Goal: Task Accomplishment & Management: Manage account settings

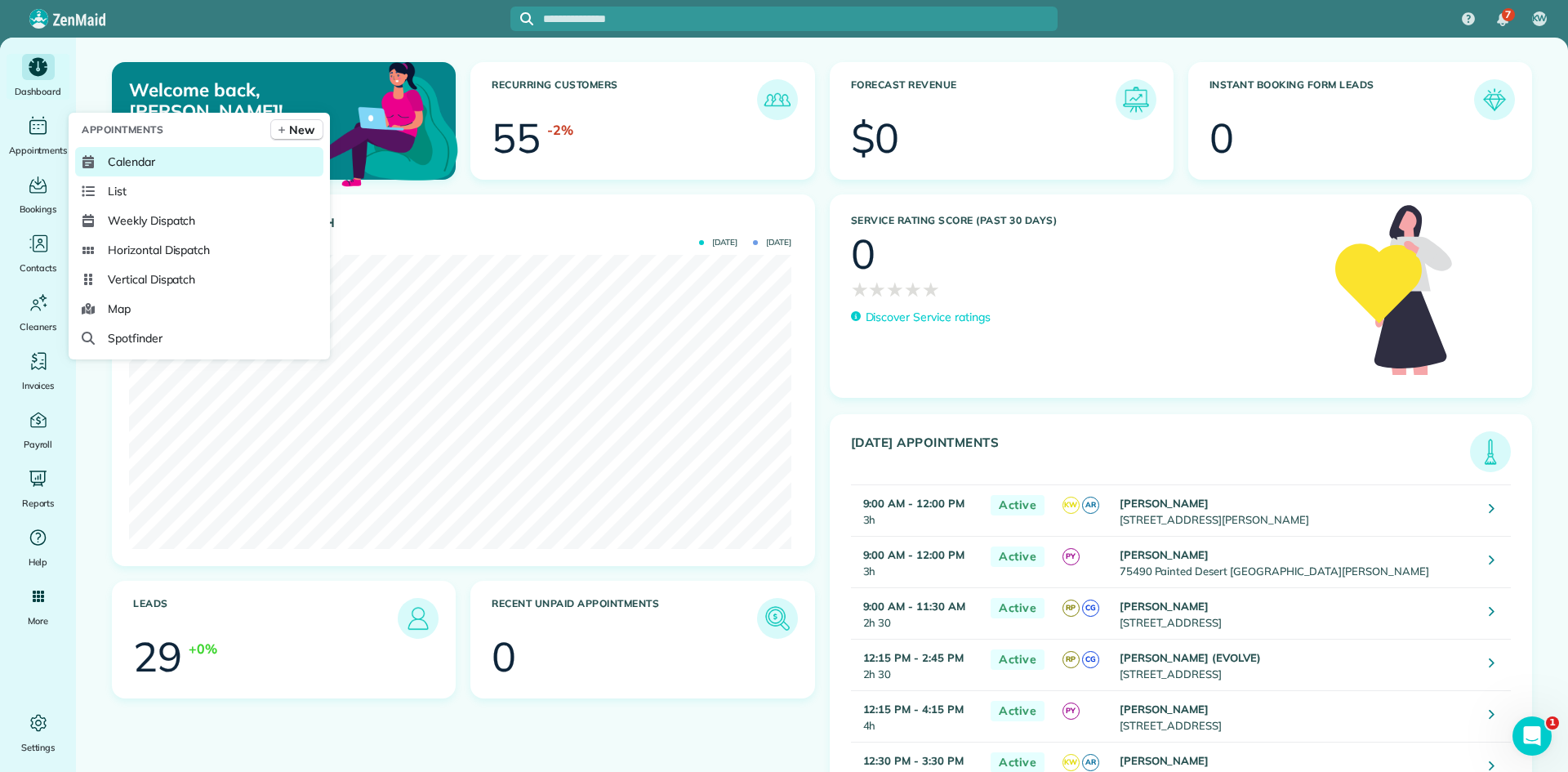
click at [117, 166] on span "Calendar" at bounding box center [131, 161] width 48 height 17
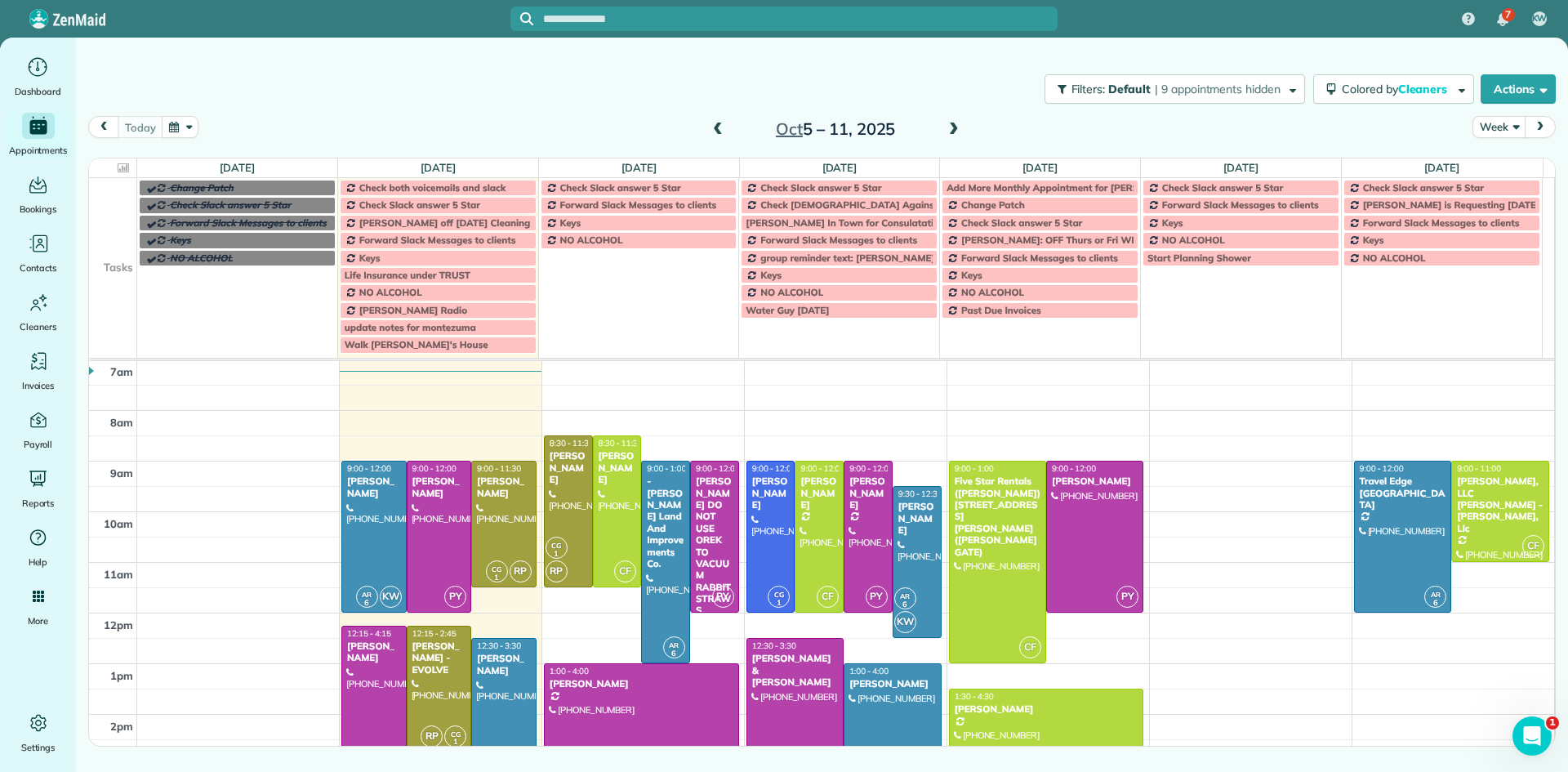
click at [953, 129] on span at bounding box center [953, 129] width 18 height 15
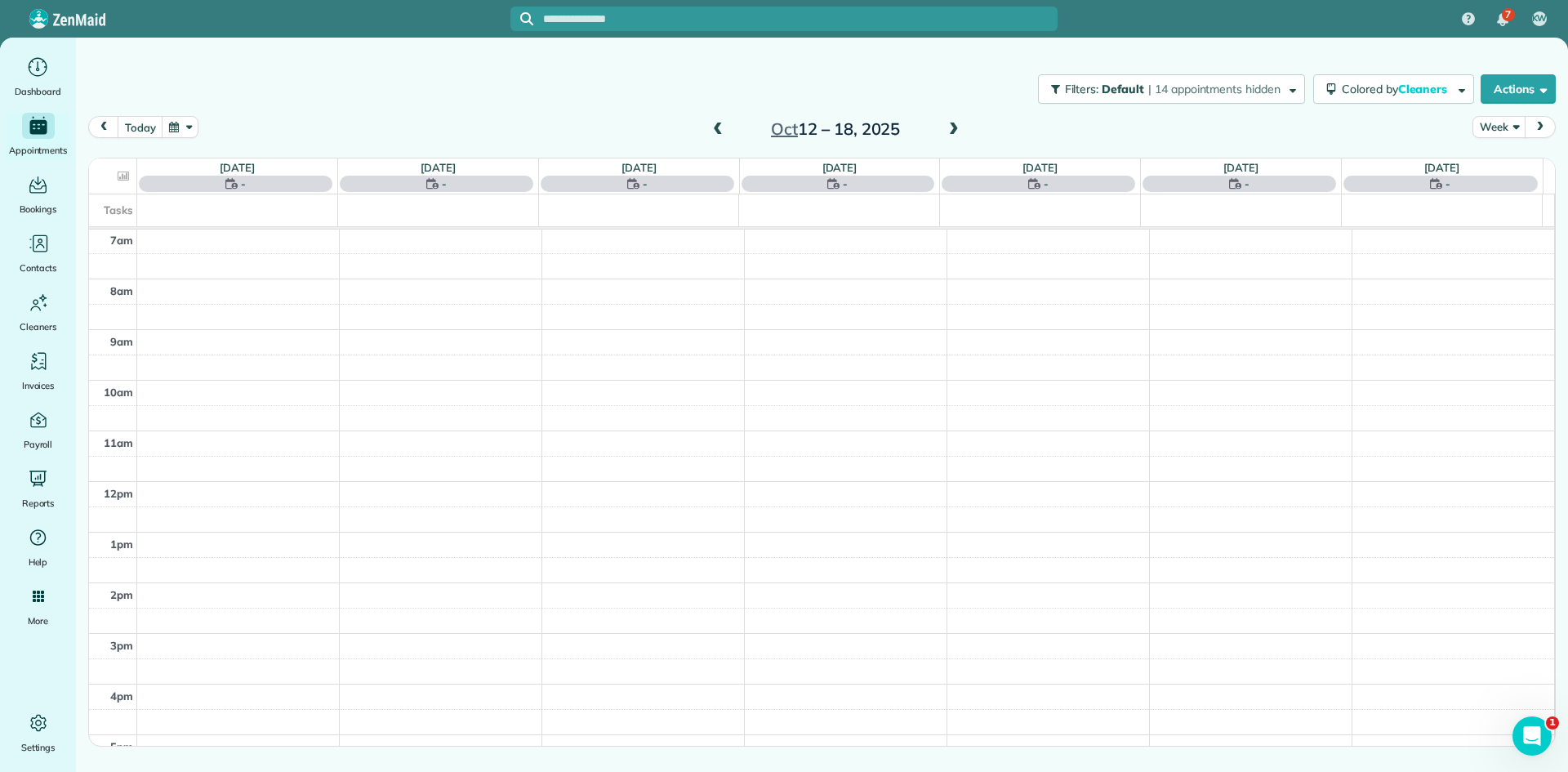
click at [953, 129] on span at bounding box center [953, 129] width 18 height 15
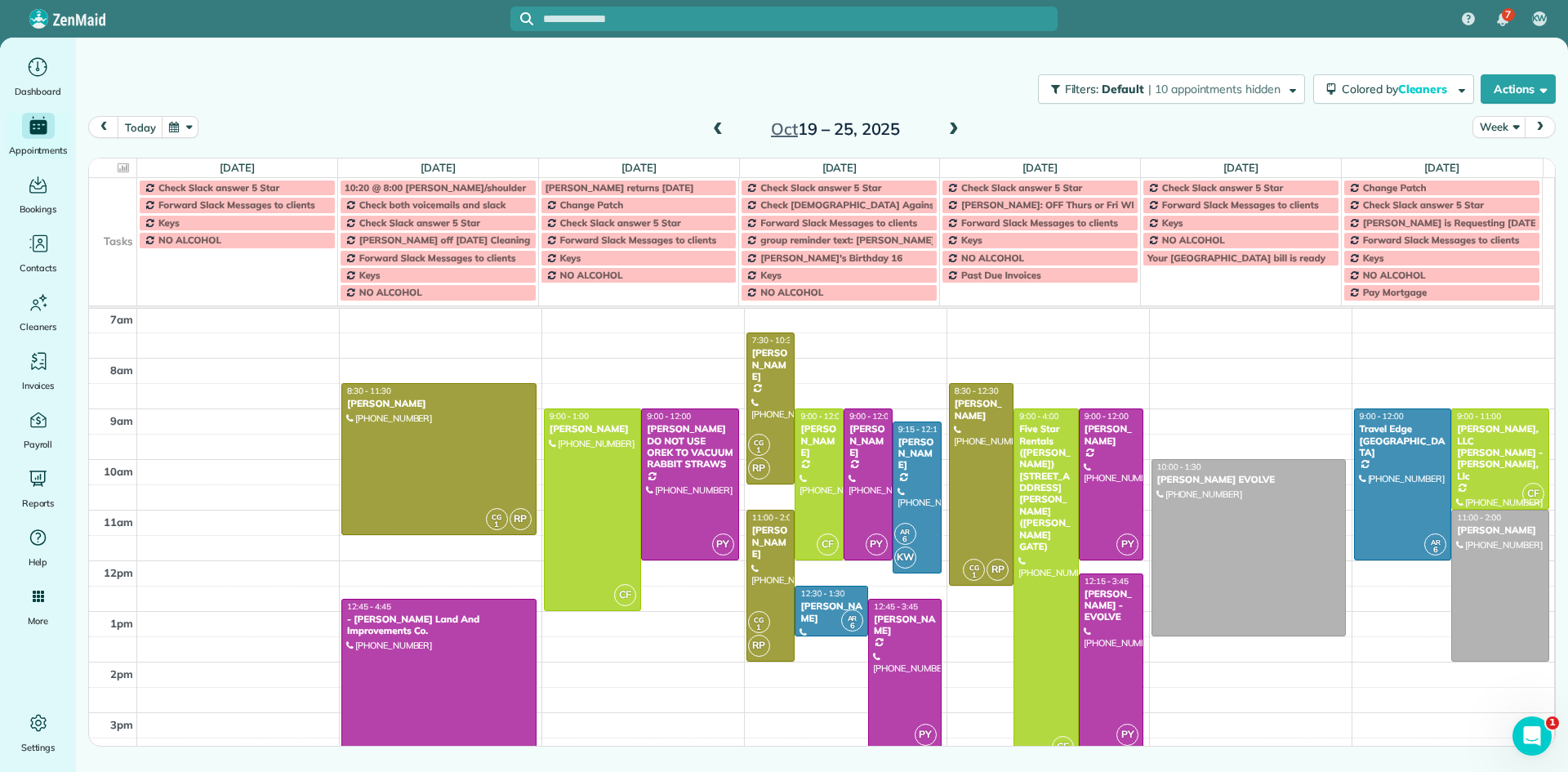
click at [953, 129] on span at bounding box center [953, 129] width 18 height 15
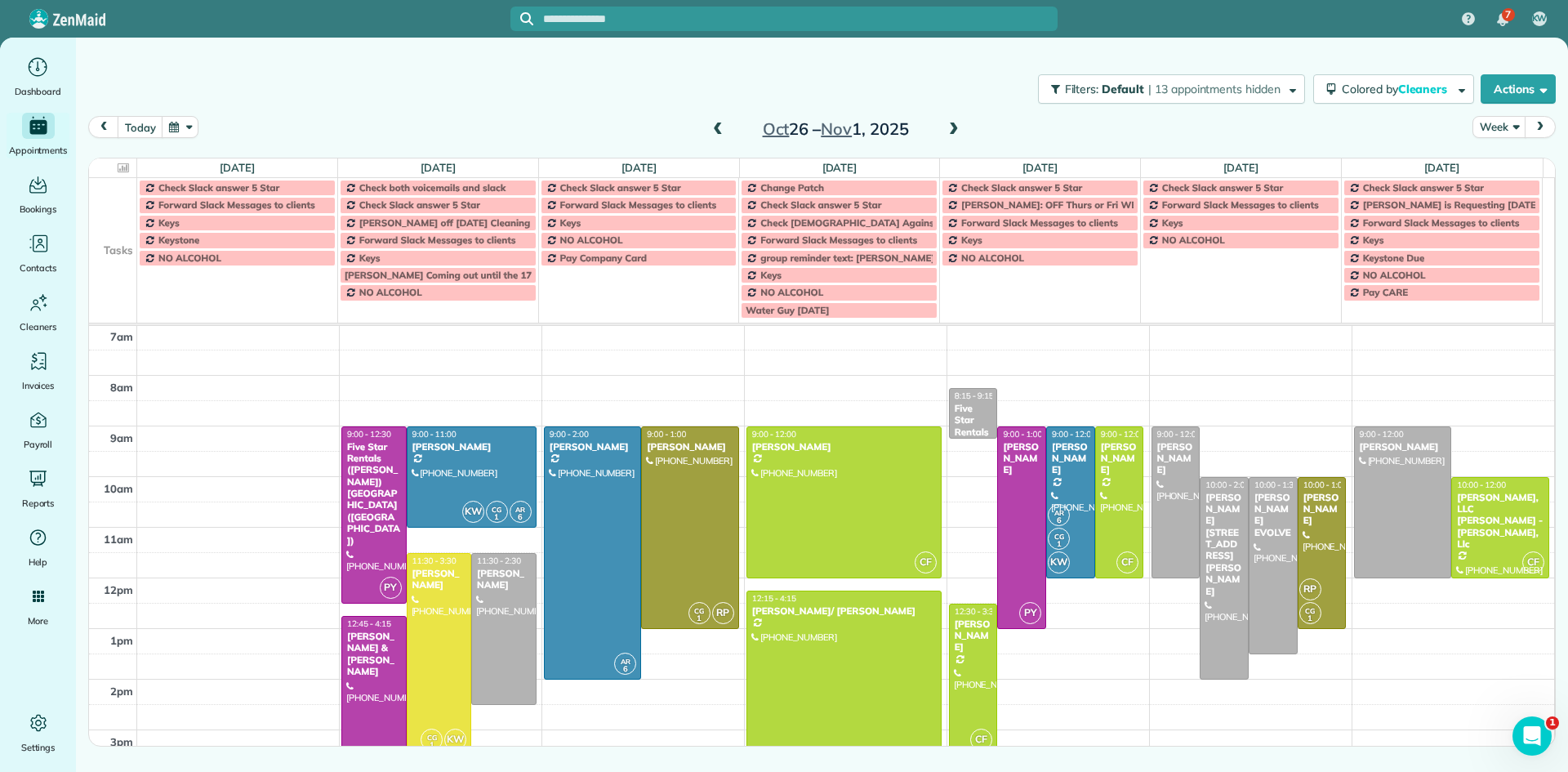
click at [621, 372] on div "5am 6am 7am 8am 9am 10am 11am 12pm 1pm 2pm 3pm 4pm 5pm 6pm 7pm 8pm 9pm 10pm PY …" at bounding box center [821, 679] width 1465 height 910
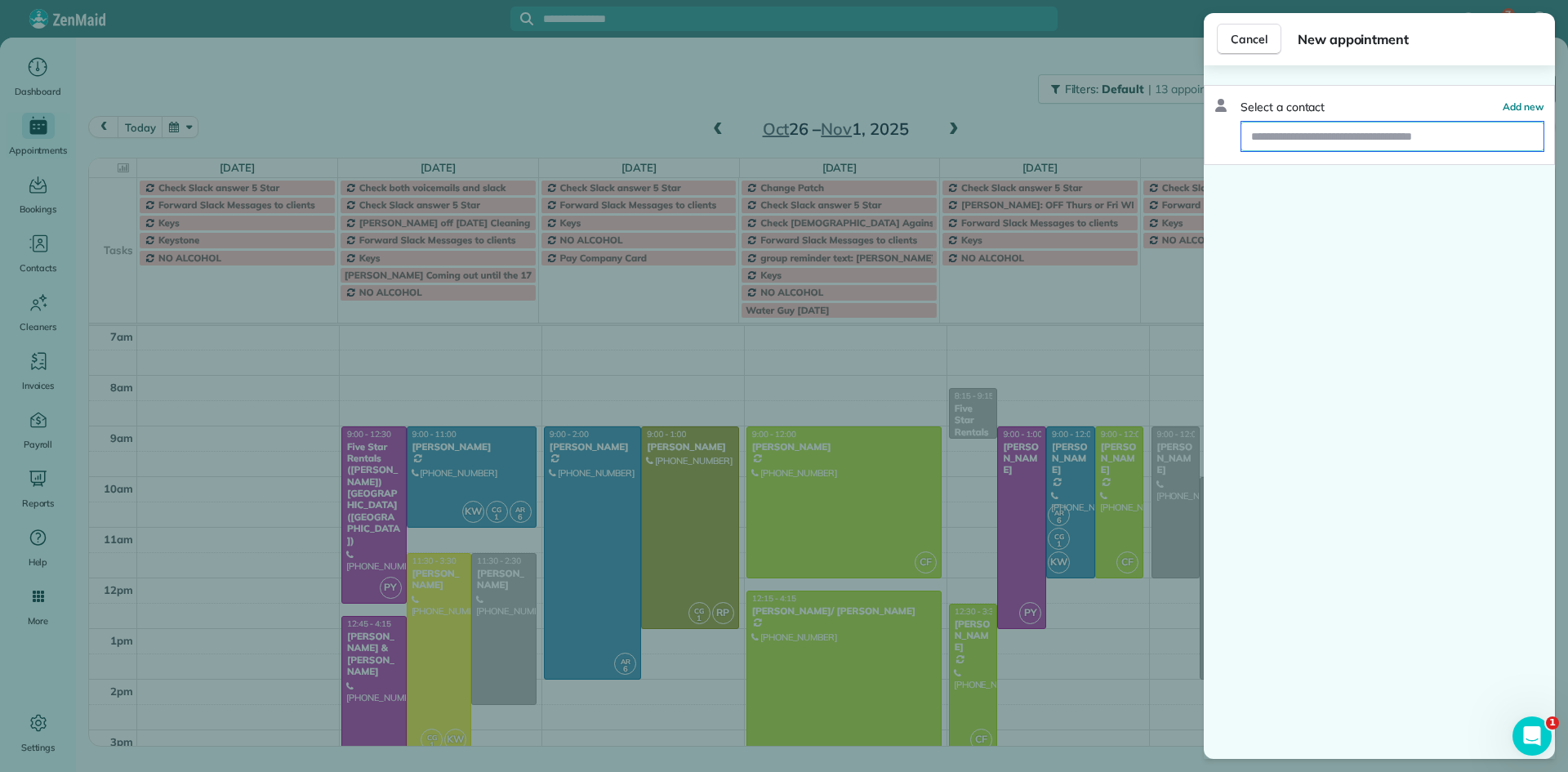
click at [1368, 141] on input "text" at bounding box center [1392, 136] width 302 height 29
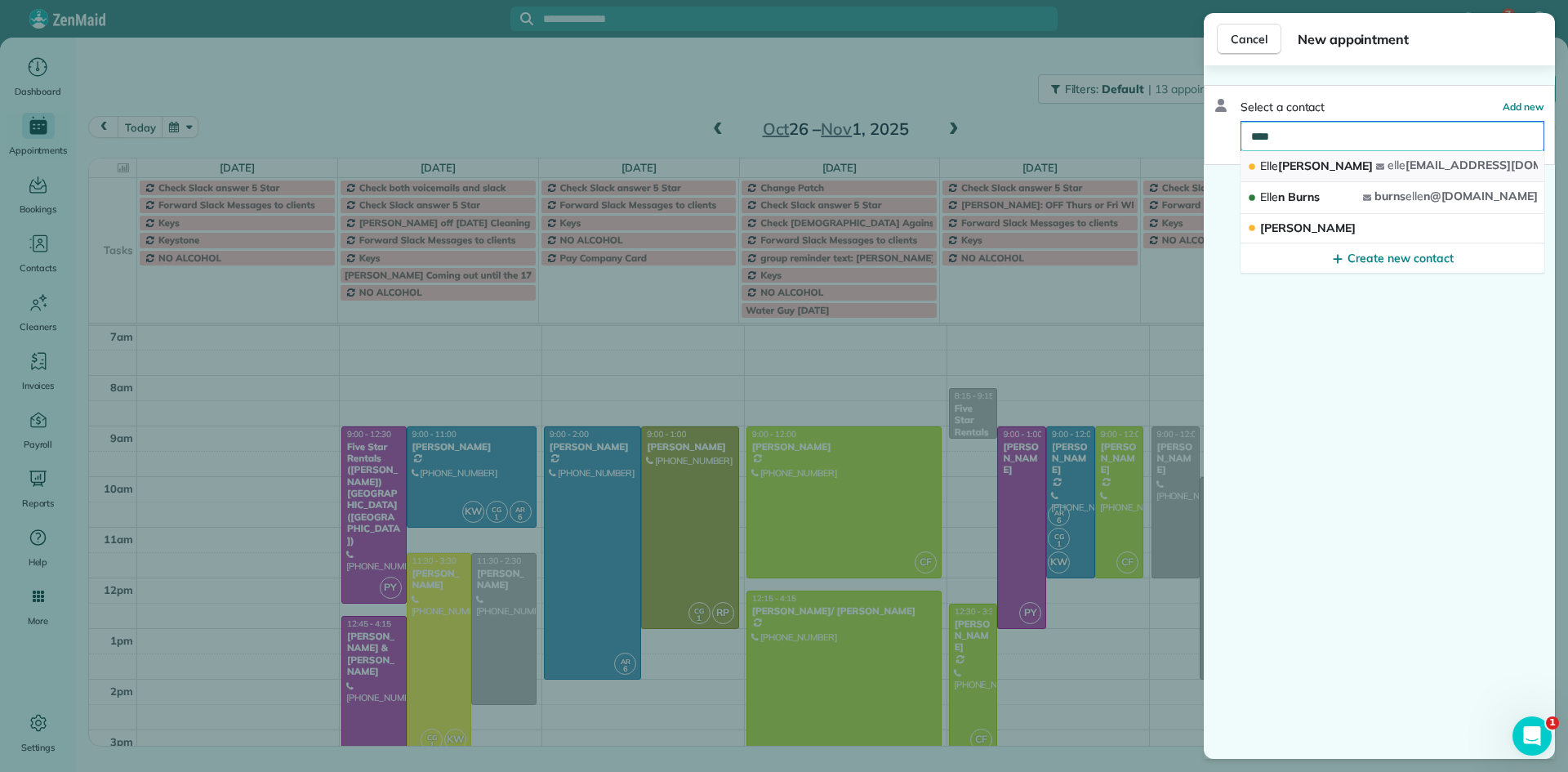
type input "****"
click at [1343, 170] on button "Elle Nicolai elle nicolai@yahoo.com" at bounding box center [1392, 166] width 304 height 31
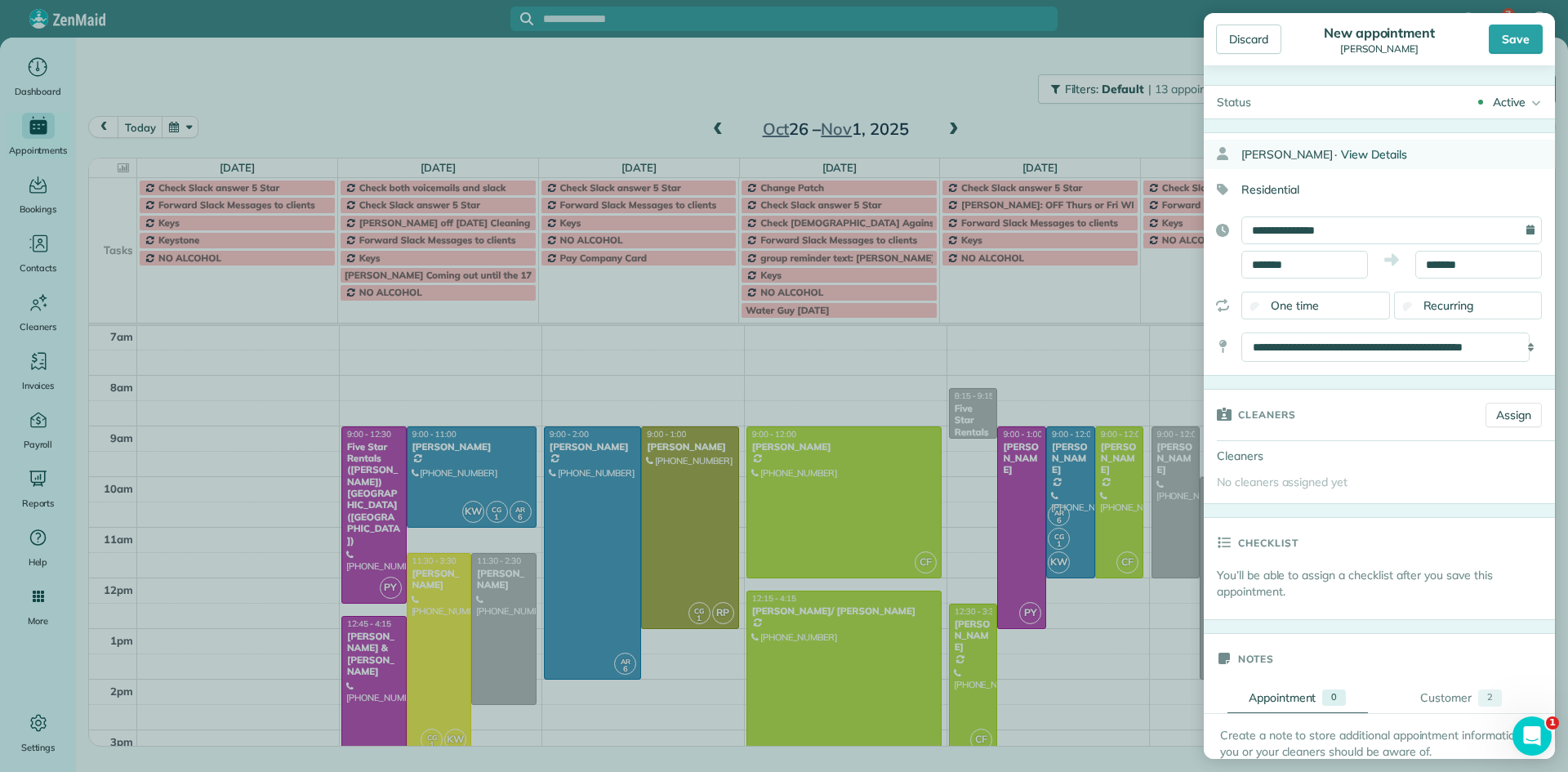
click at [1356, 158] on span "View Details" at bounding box center [1373, 154] width 66 height 15
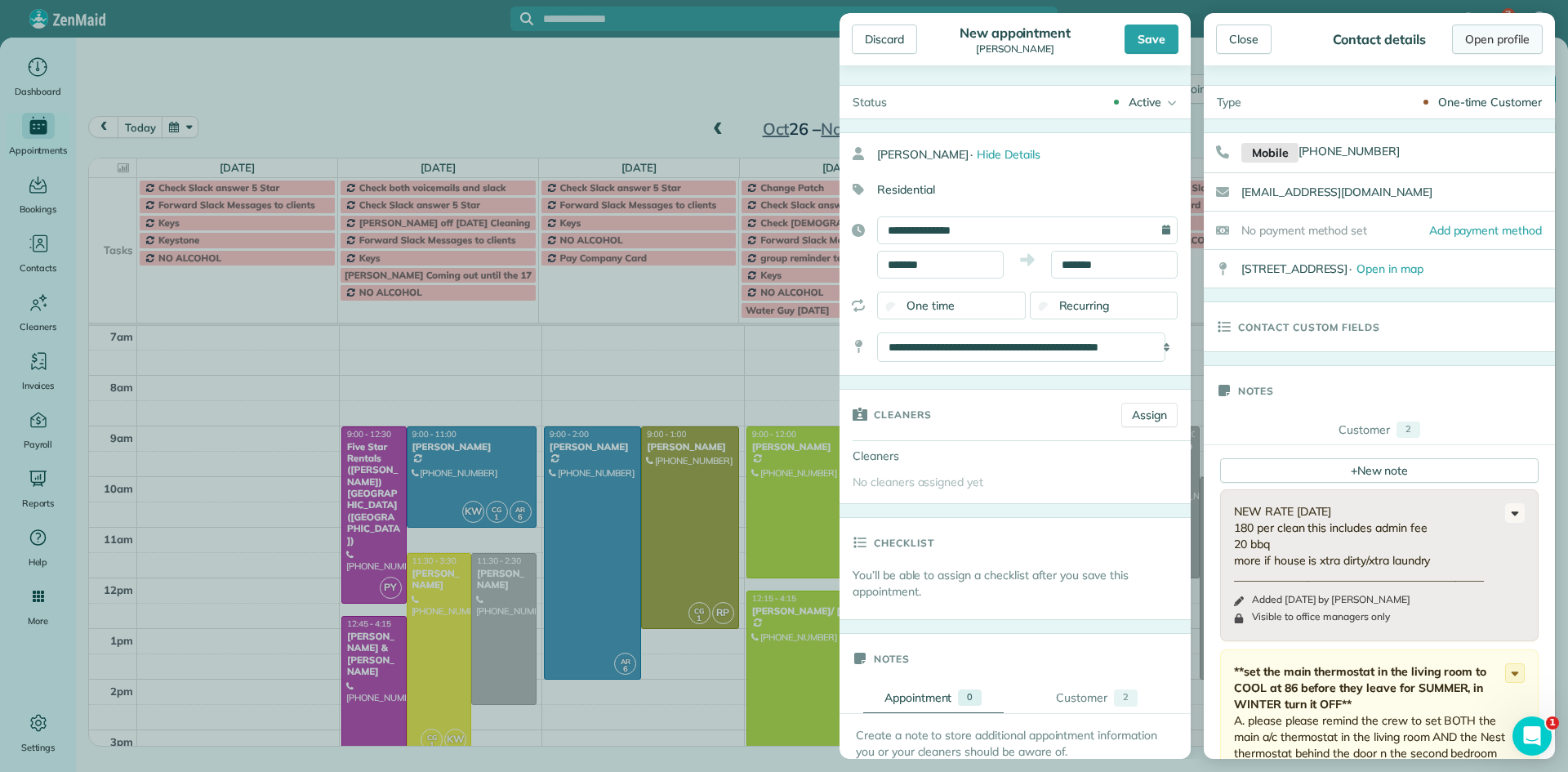
click at [1513, 35] on link "Open profile" at bounding box center [1497, 39] width 91 height 29
click at [1244, 43] on div "Close" at bounding box center [1243, 39] width 55 height 29
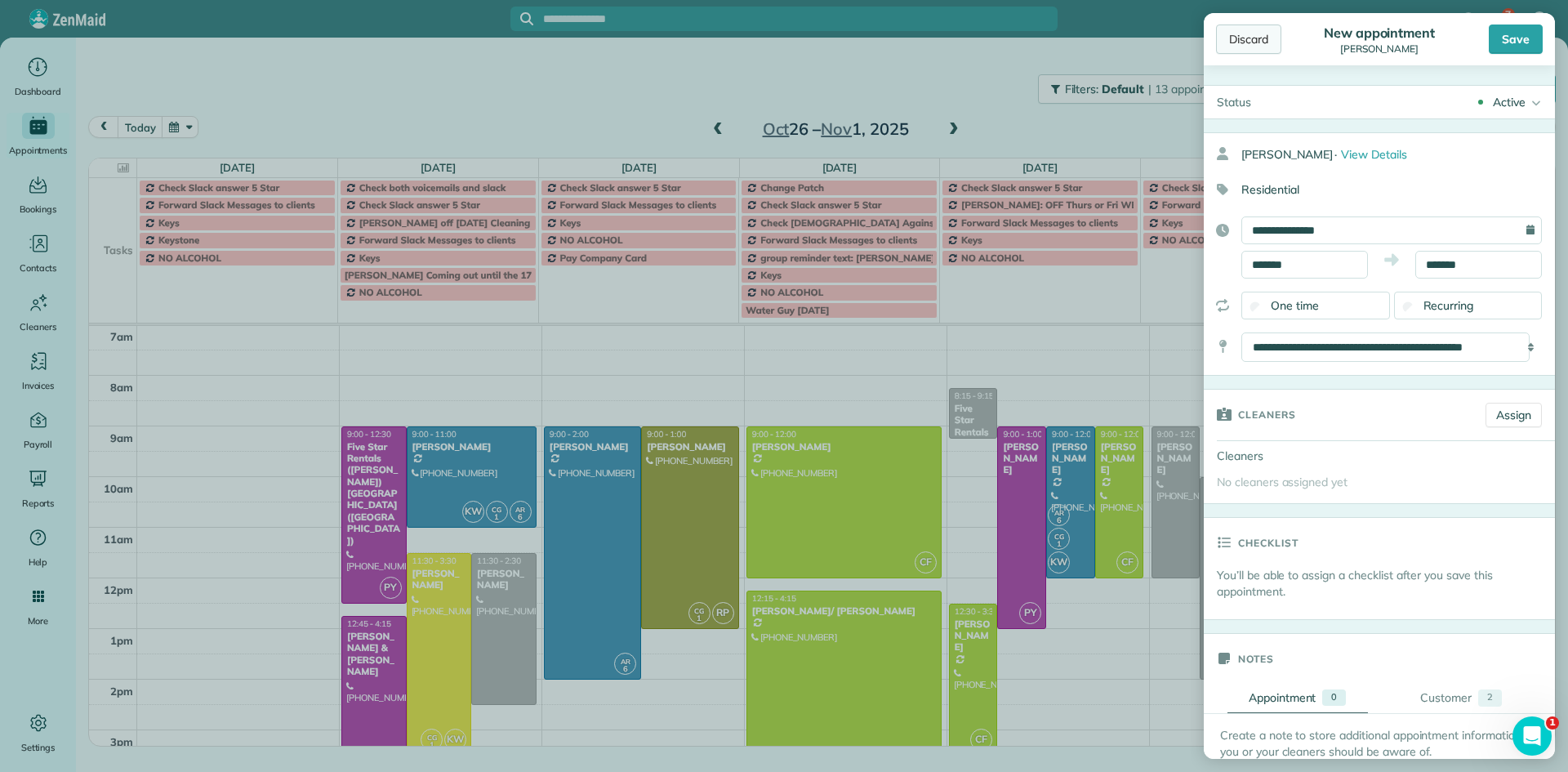
click at [1239, 42] on div "Discard" at bounding box center [1248, 39] width 65 height 29
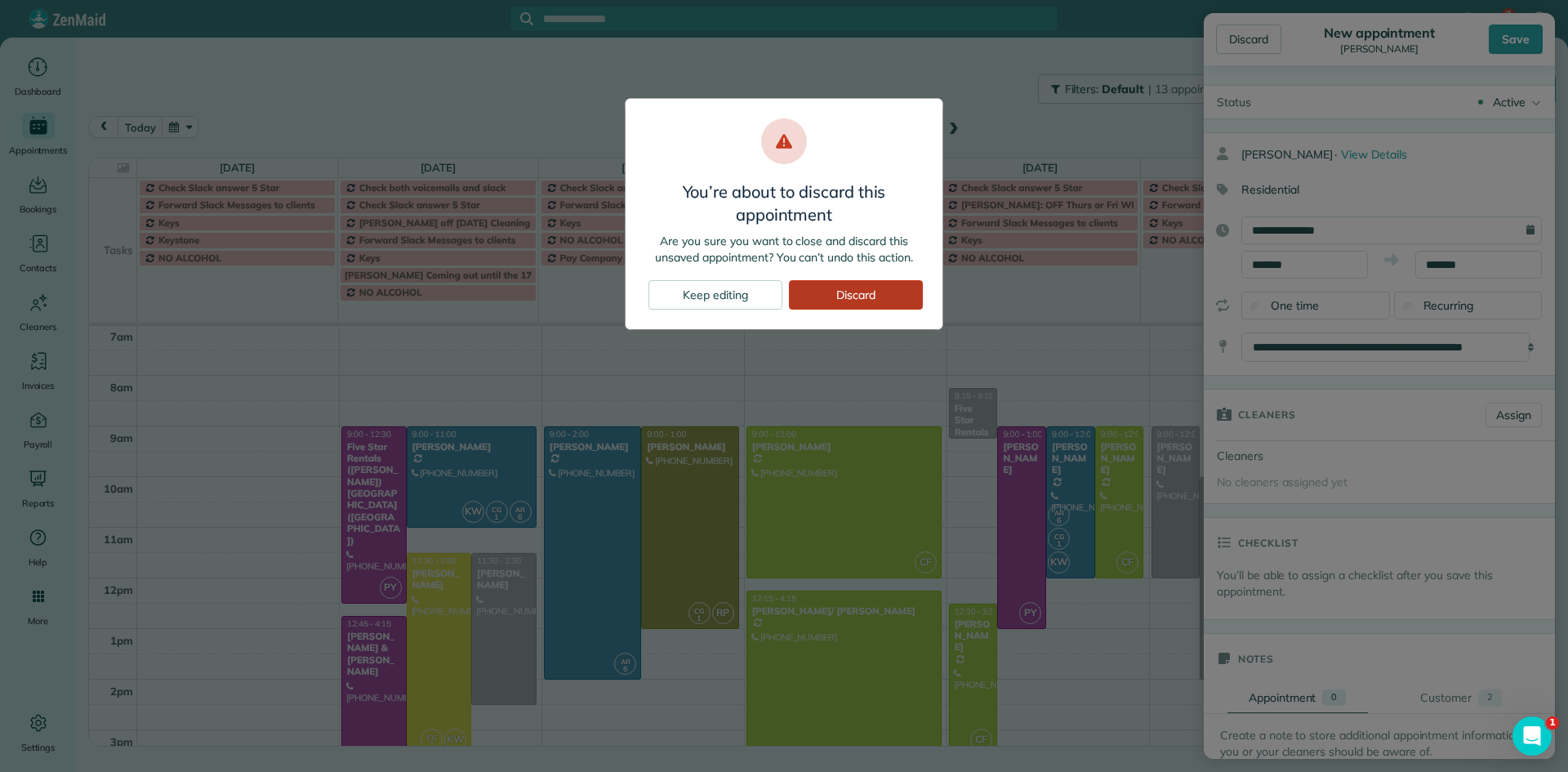
click at [843, 292] on div "Discard" at bounding box center [856, 294] width 134 height 29
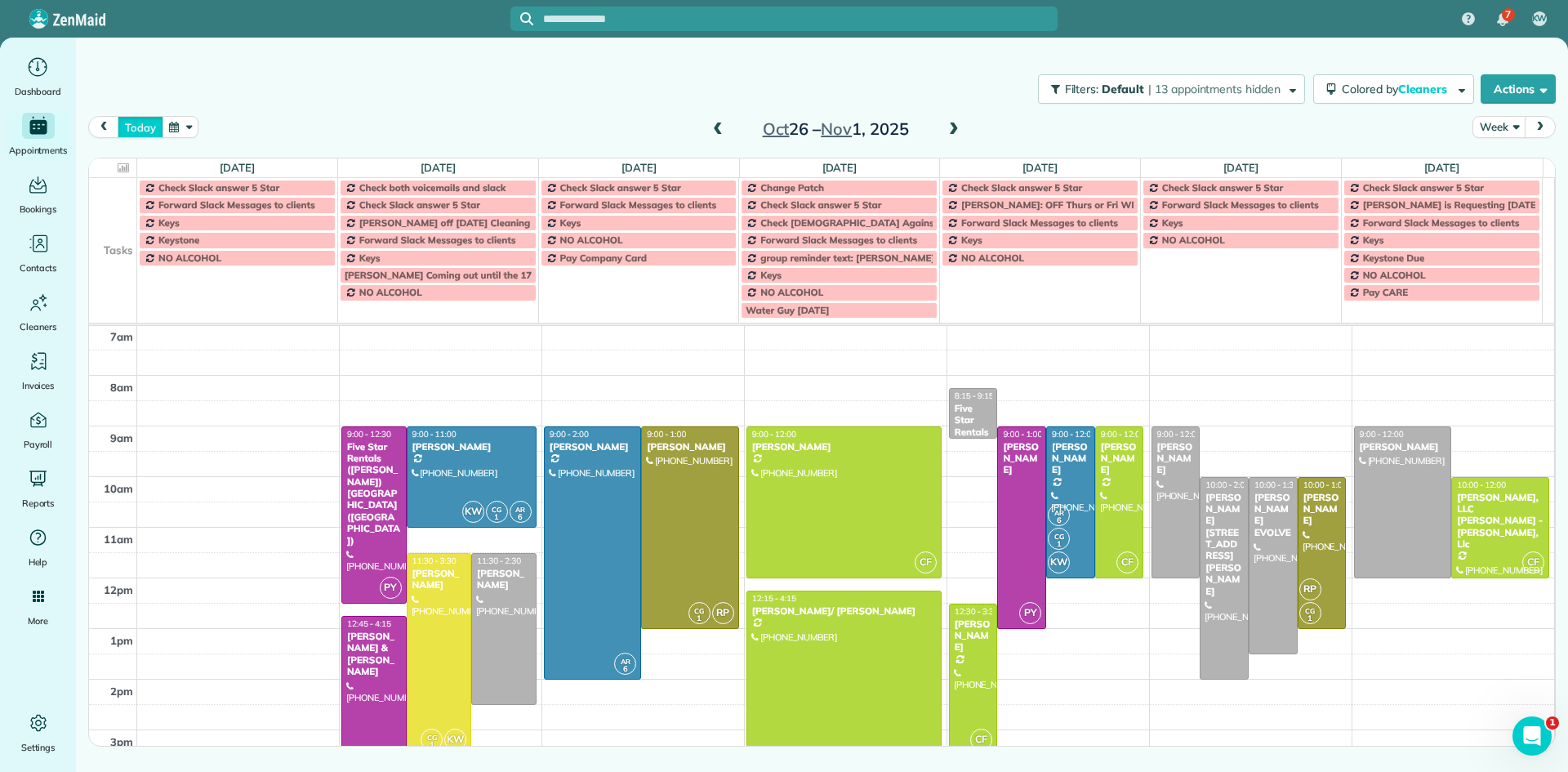
click at [136, 134] on button "today" at bounding box center [140, 127] width 45 height 22
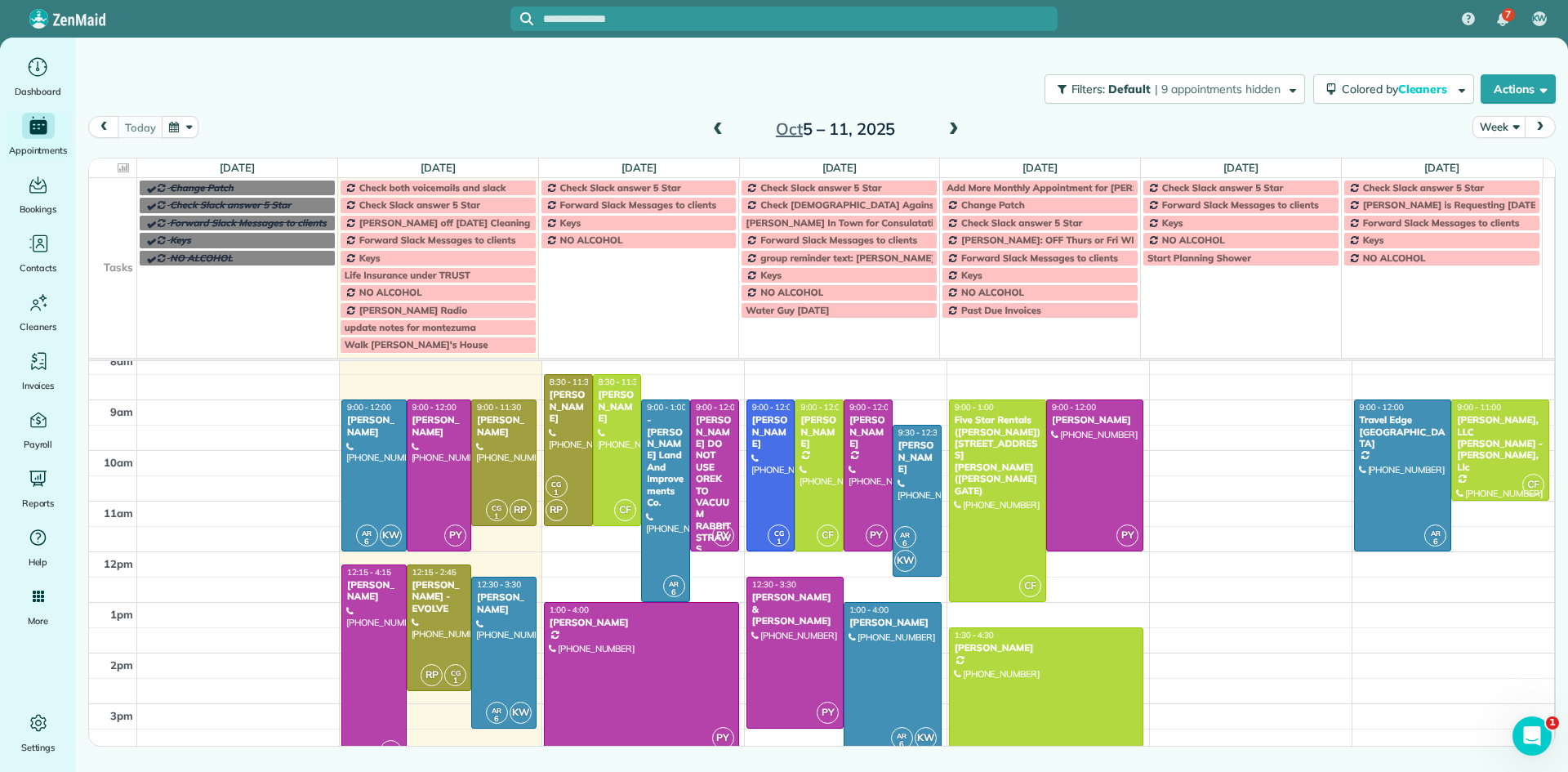
scroll to position [155, 0]
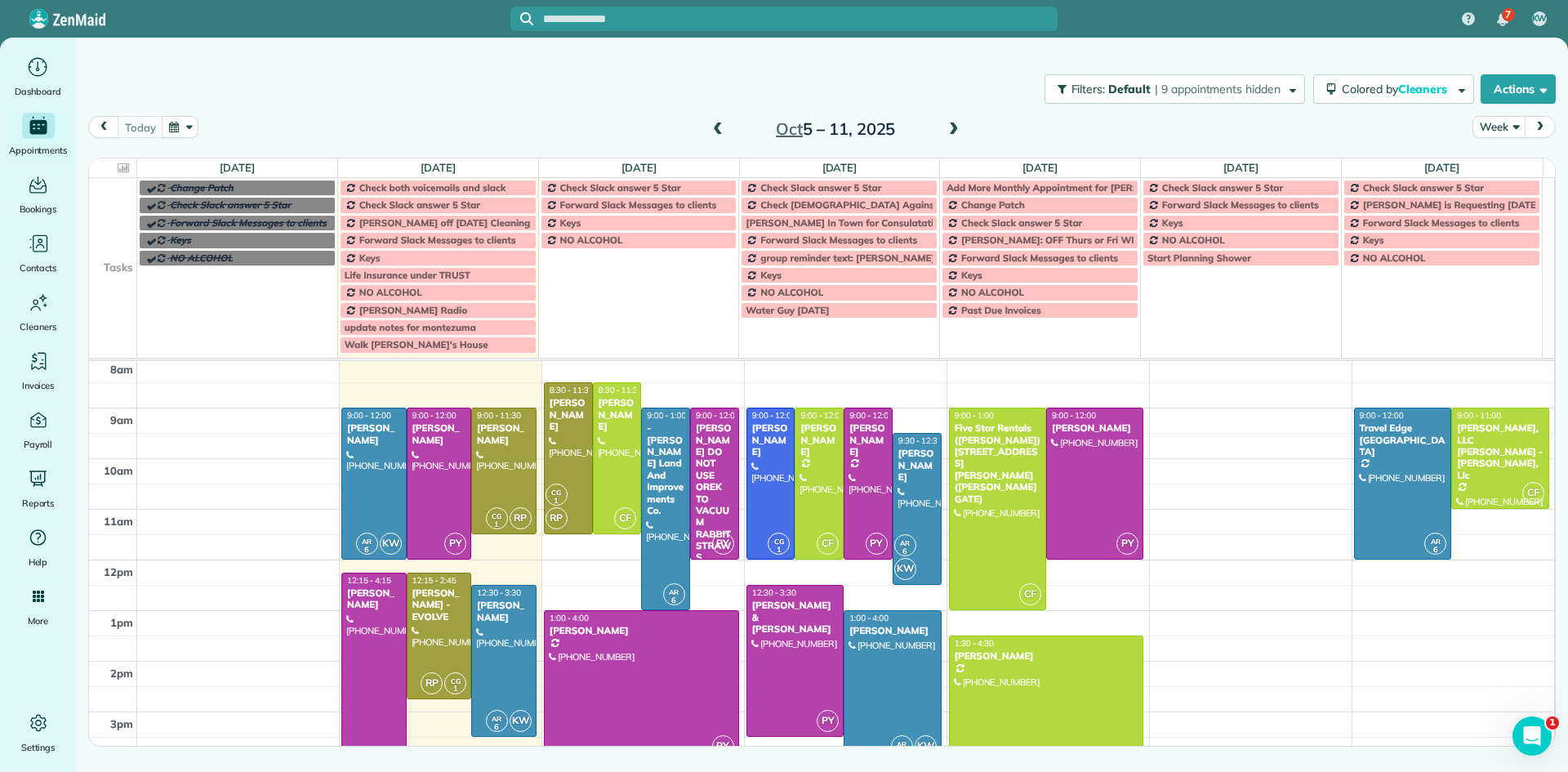
click at [953, 130] on span at bounding box center [953, 129] width 18 height 15
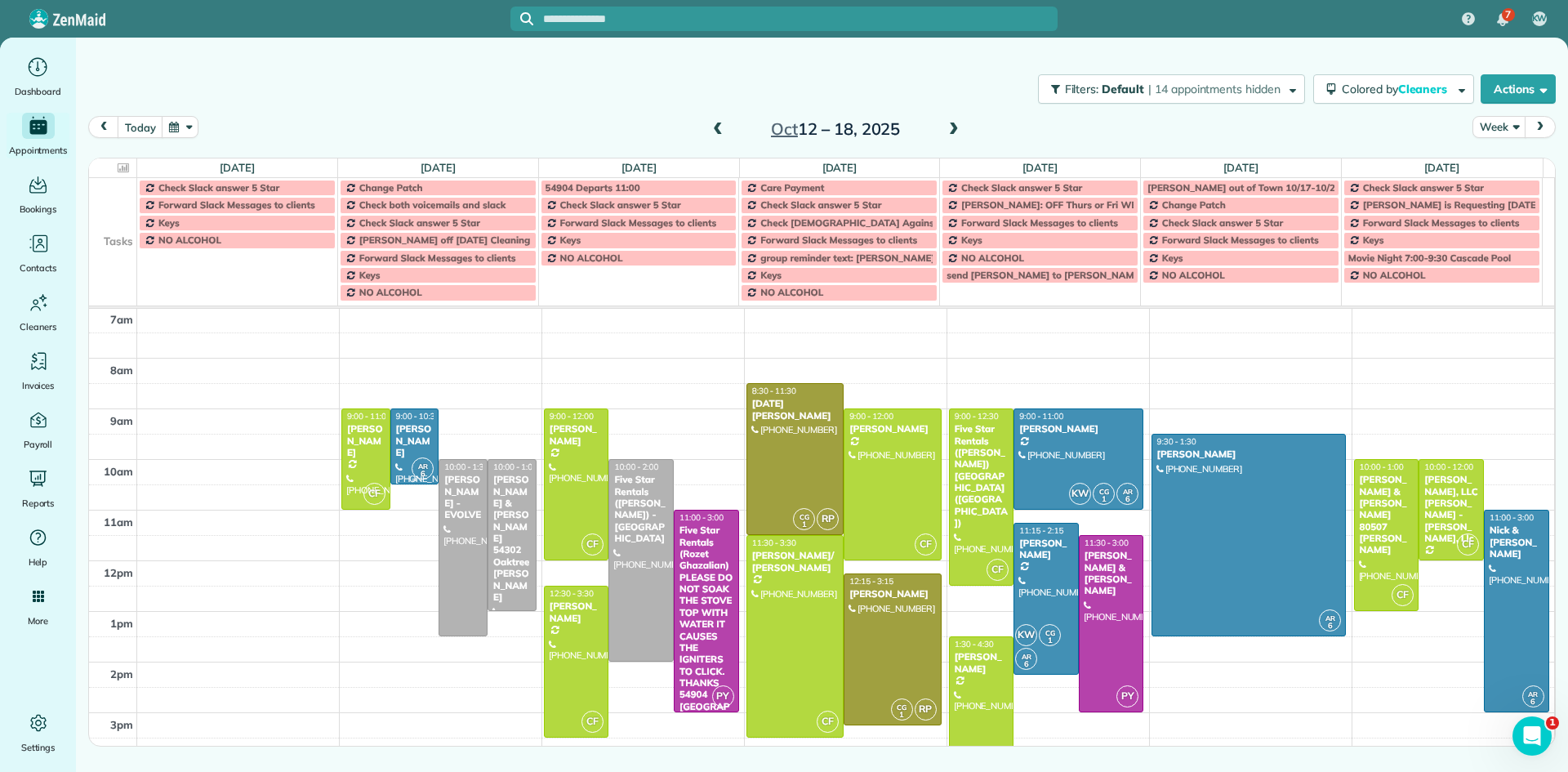
click at [403, 442] on div "April McNeil" at bounding box center [415, 441] width 40 height 35
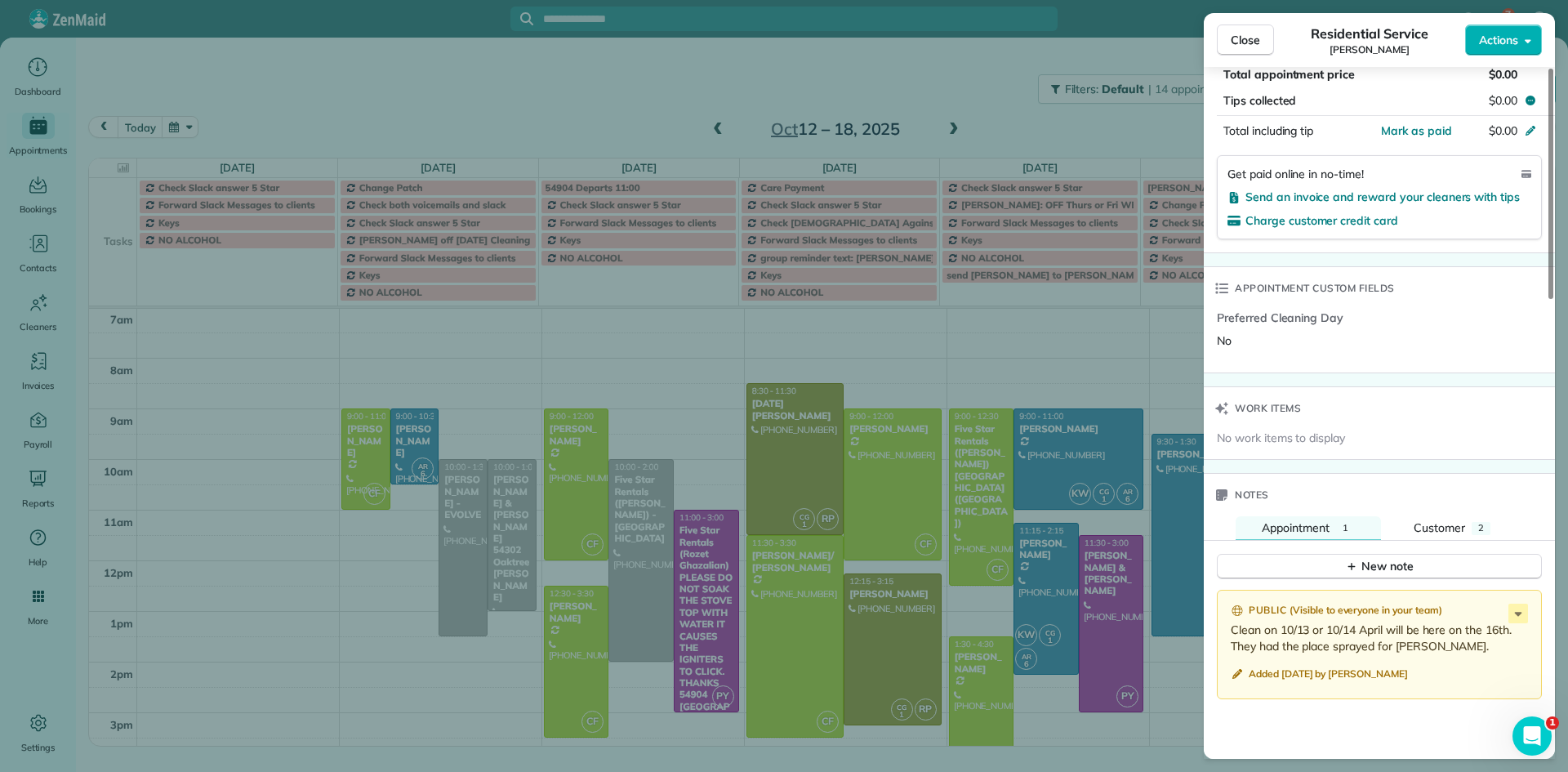
drag, startPoint x: 1550, startPoint y: 239, endPoint x: 1560, endPoint y: 562, distance: 323.2
click at [1553, 299] on div at bounding box center [1551, 184] width 5 height 231
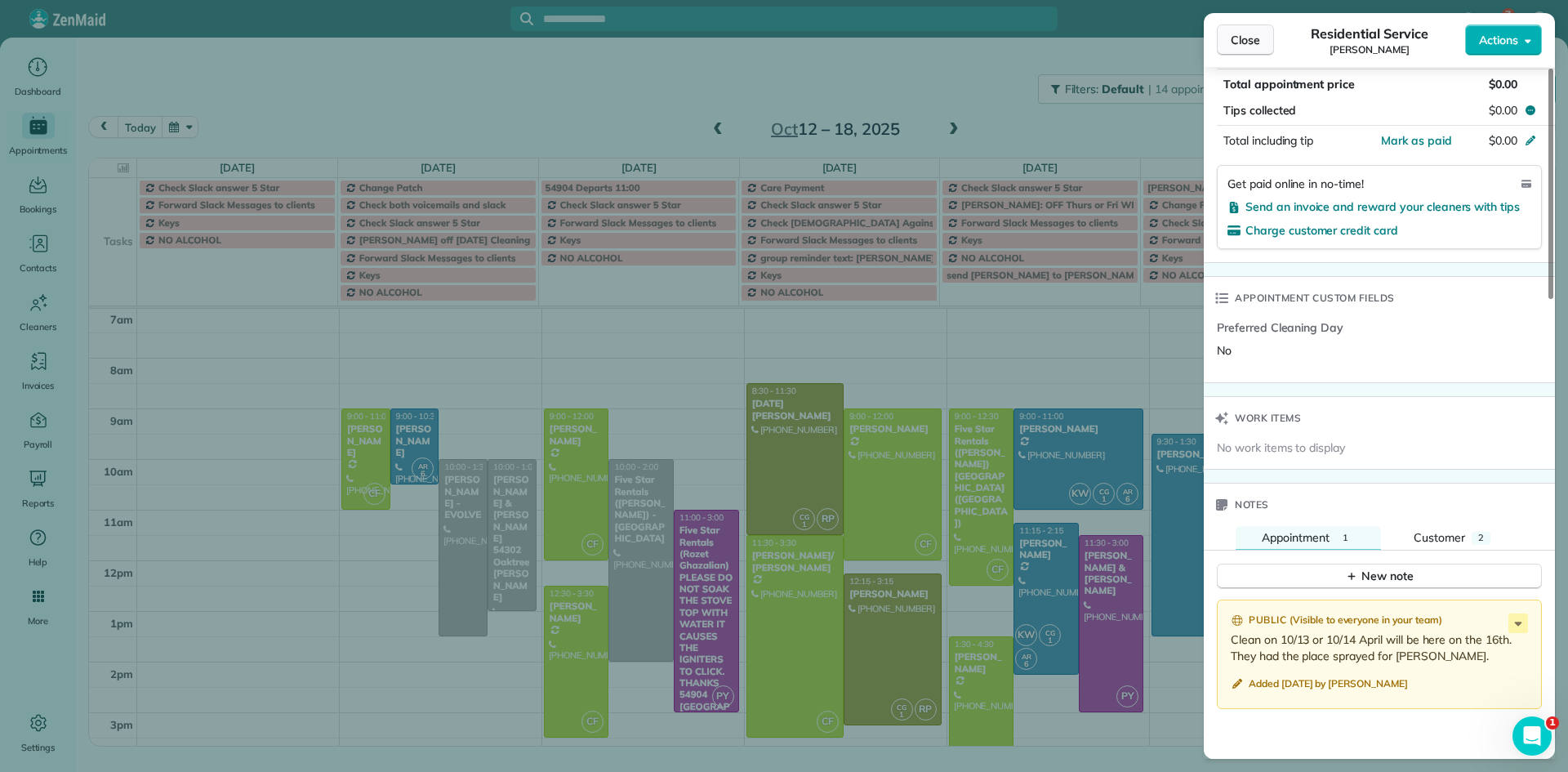
click at [1232, 40] on span "Close" at bounding box center [1245, 40] width 29 height 17
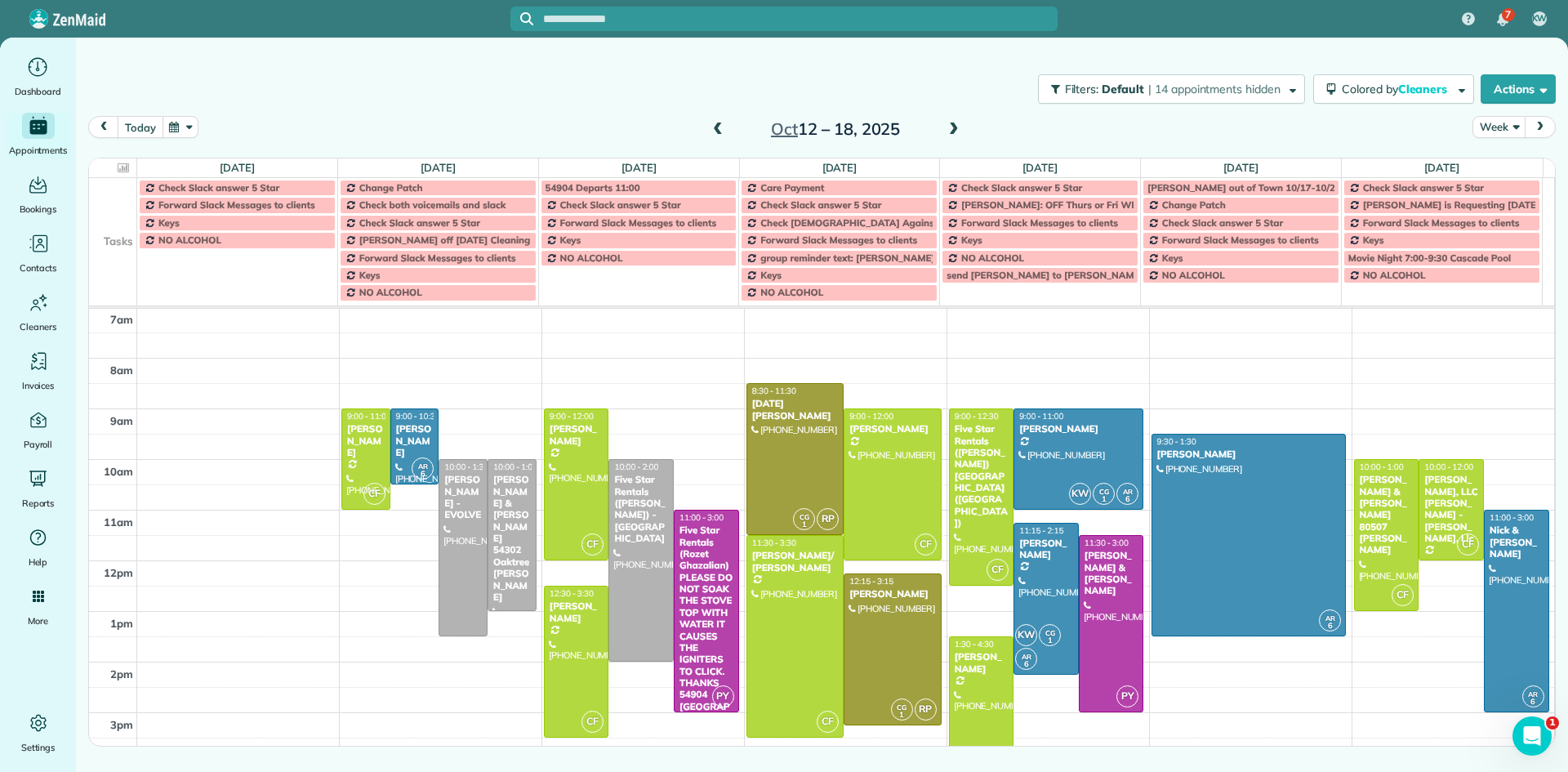
click at [141, 129] on button "today" at bounding box center [140, 127] width 45 height 22
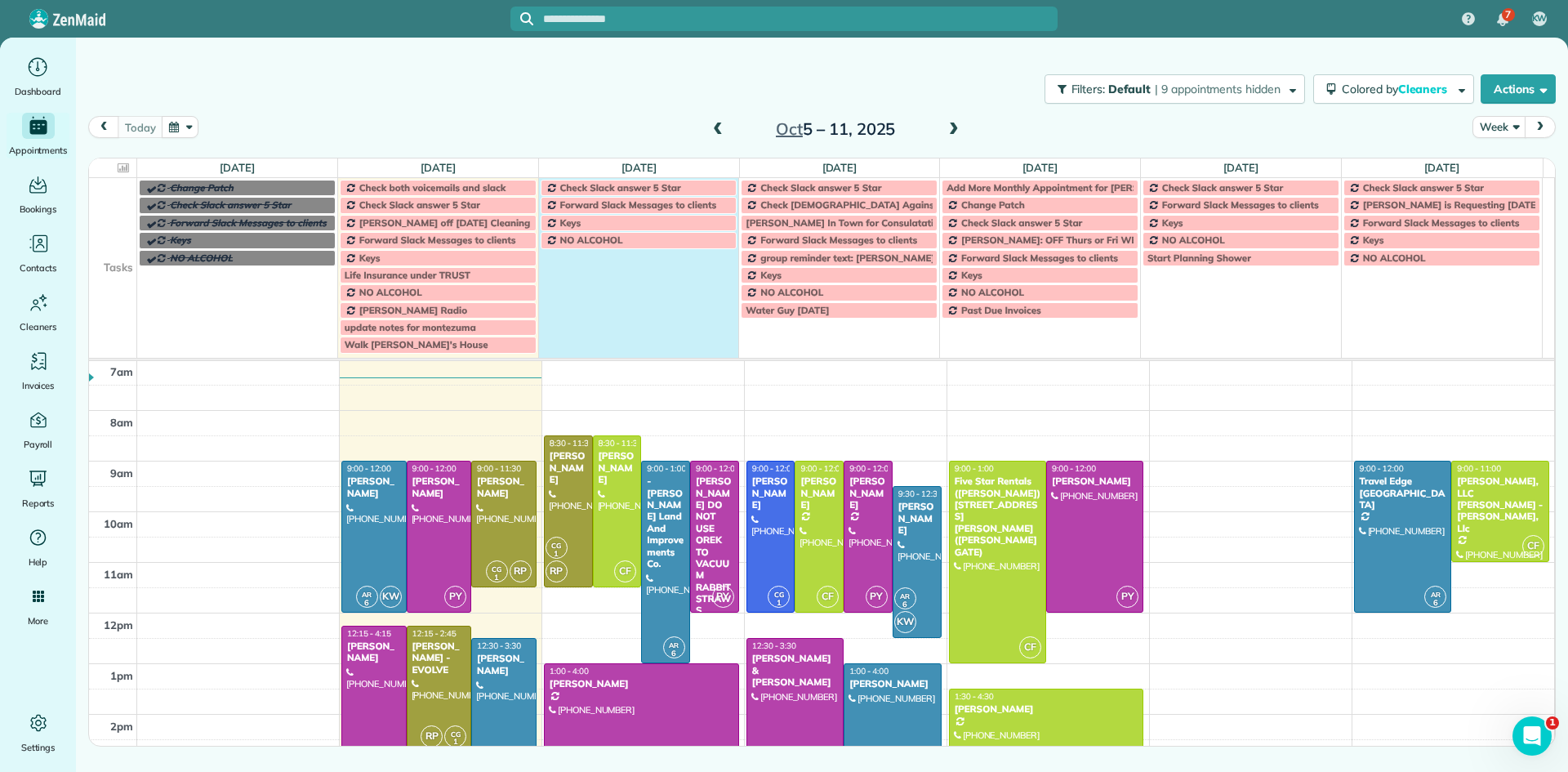
click at [596, 273] on td "NO ALCOHOL" at bounding box center [638, 292] width 201 height 122
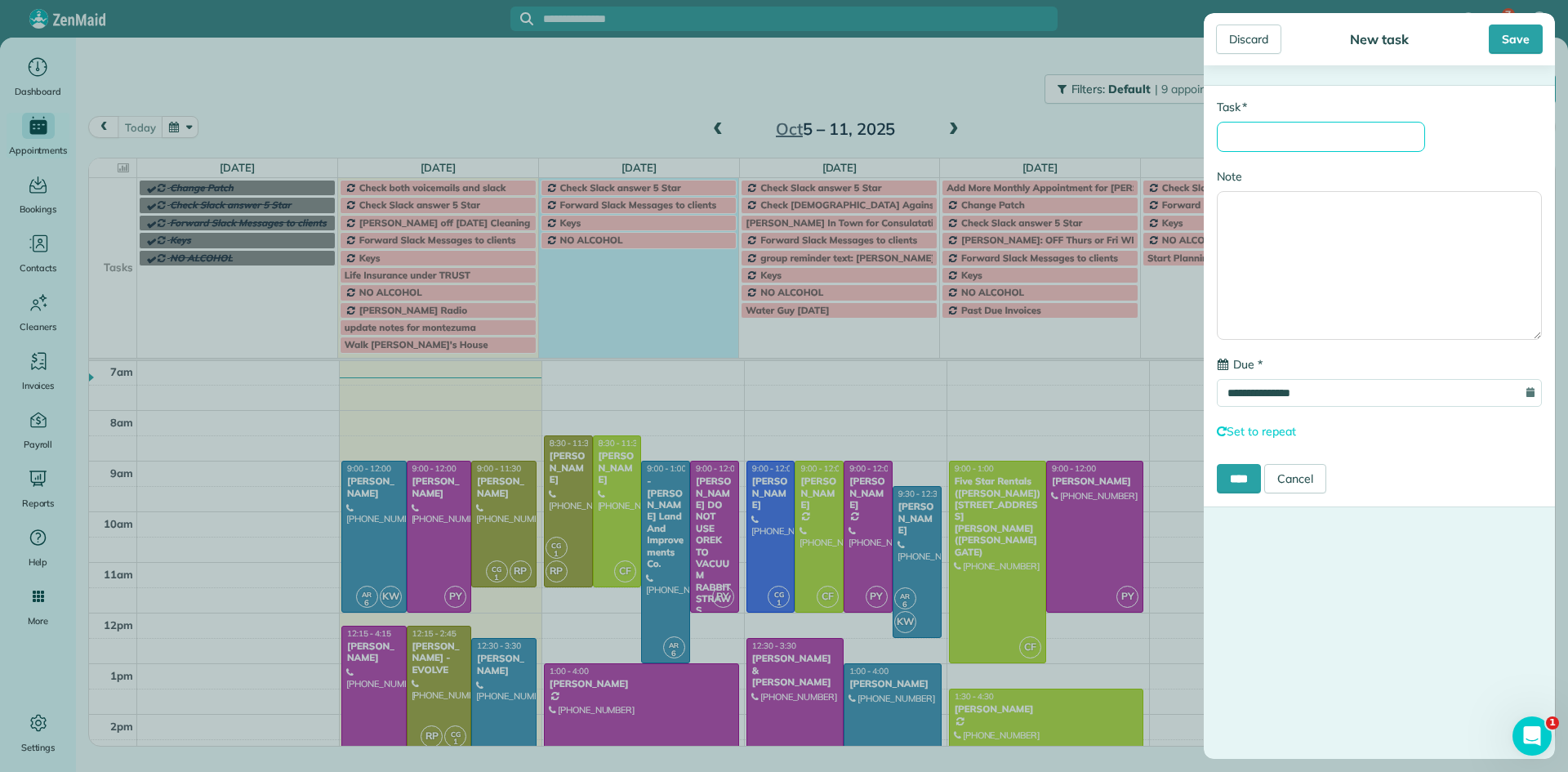
click at [1257, 136] on input "* Task" at bounding box center [1321, 136] width 209 height 30
type input "*"
type input "**********"
click at [1237, 487] on input "****" at bounding box center [1239, 478] width 44 height 29
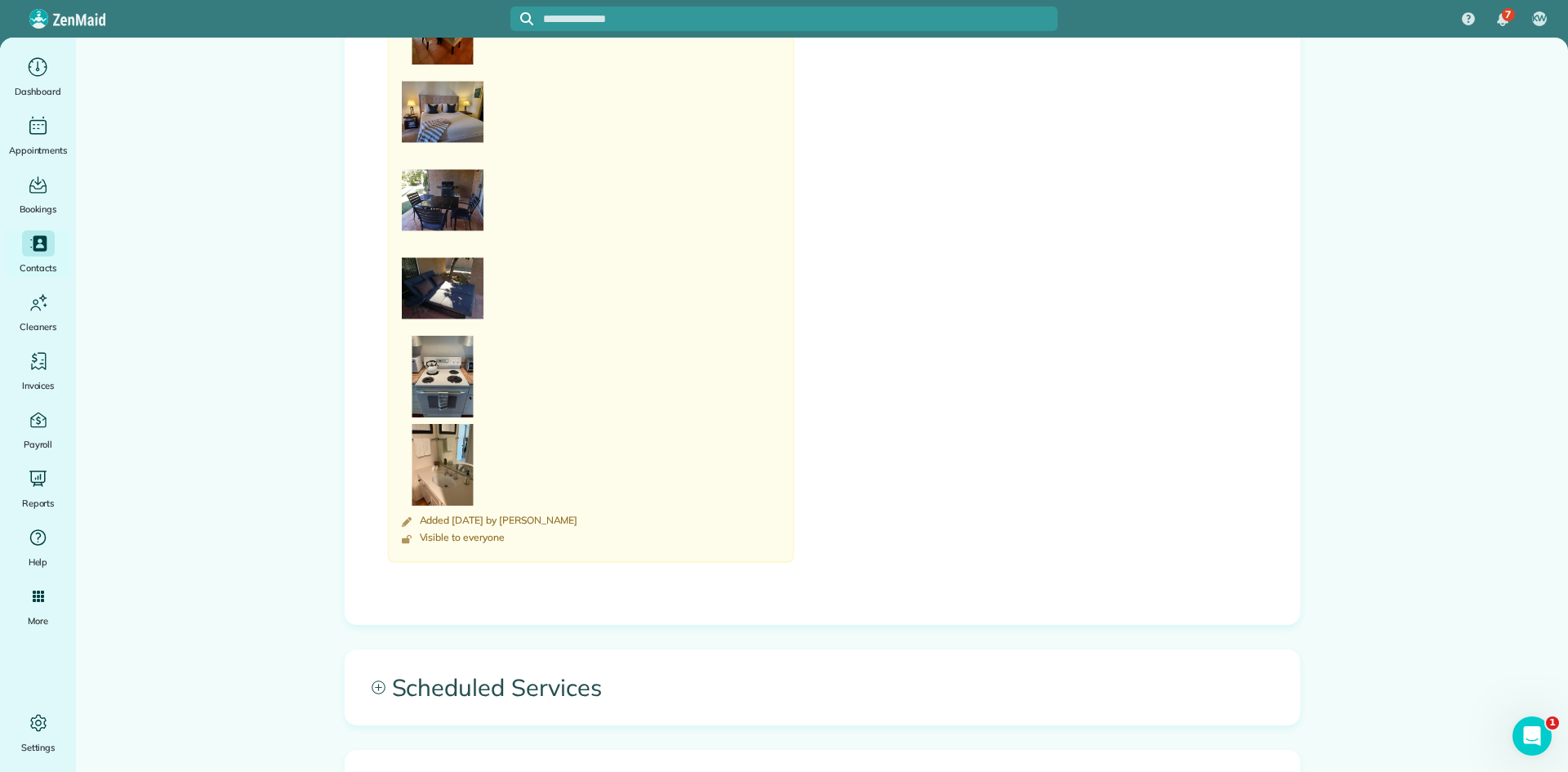
scroll to position [3254, 0]
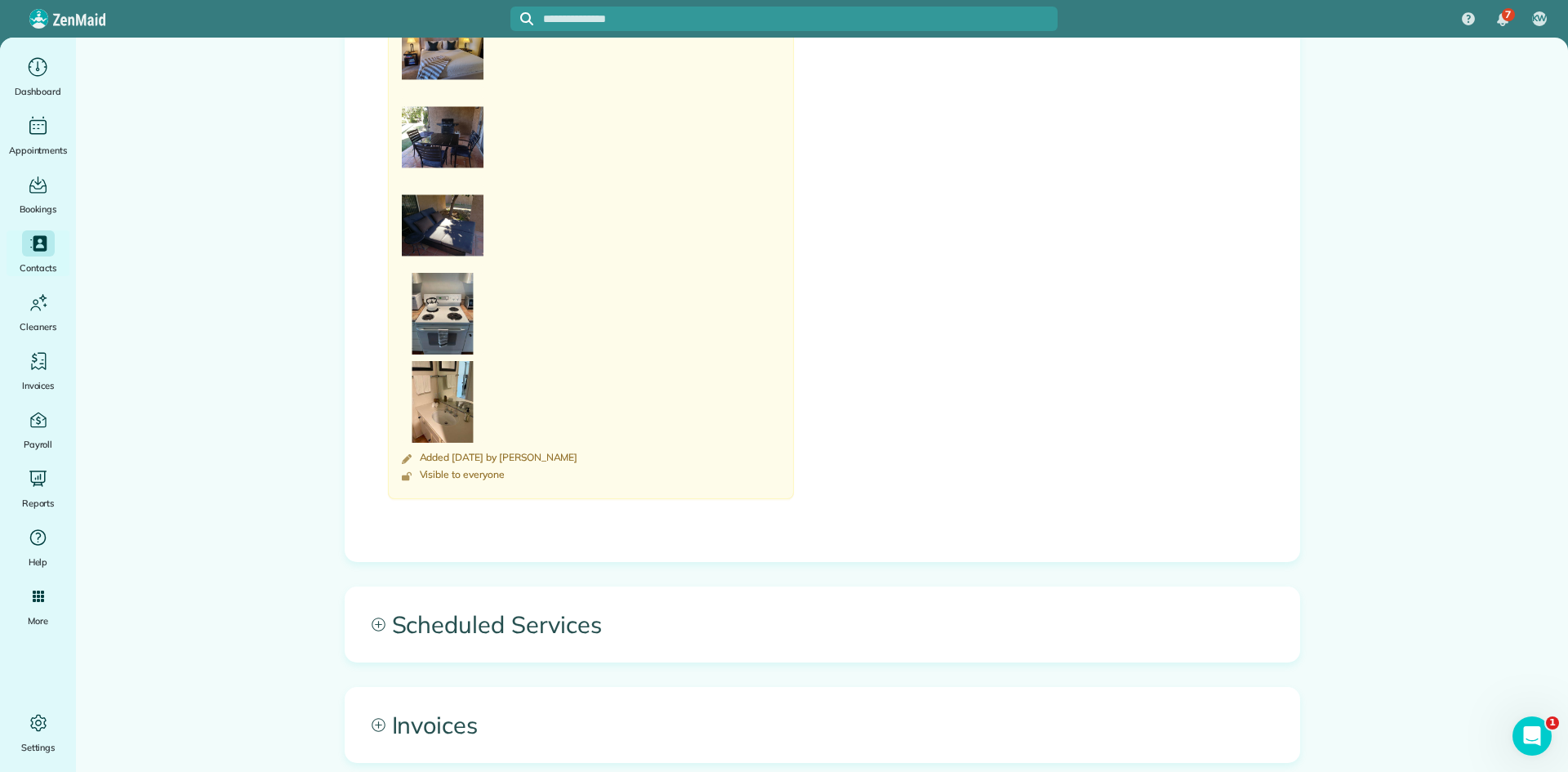
click at [372, 624] on icon at bounding box center [378, 623] width 13 height 13
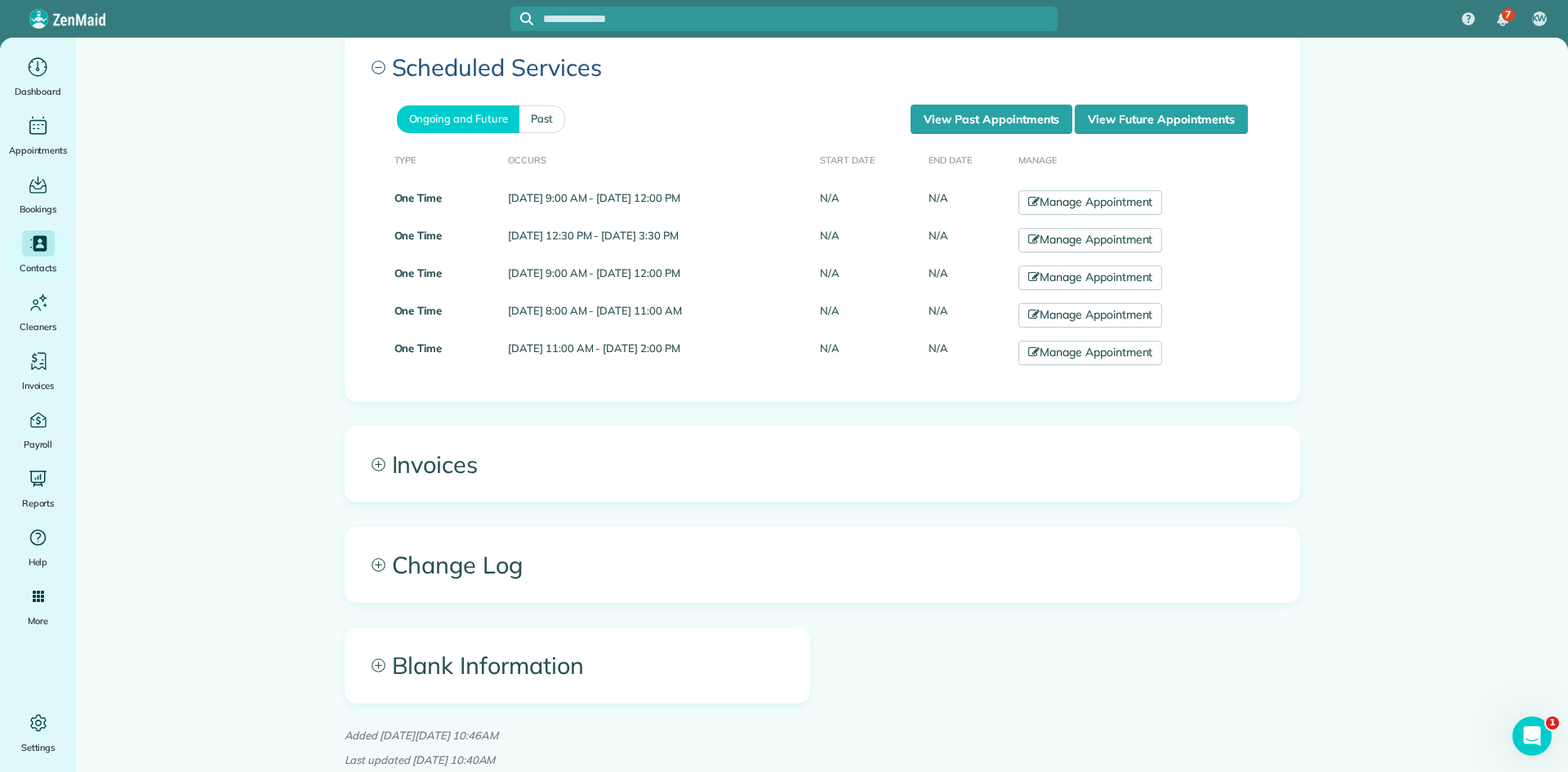
scroll to position [3800, 0]
